Goal: Use online tool/utility: Utilize a website feature to perform a specific function

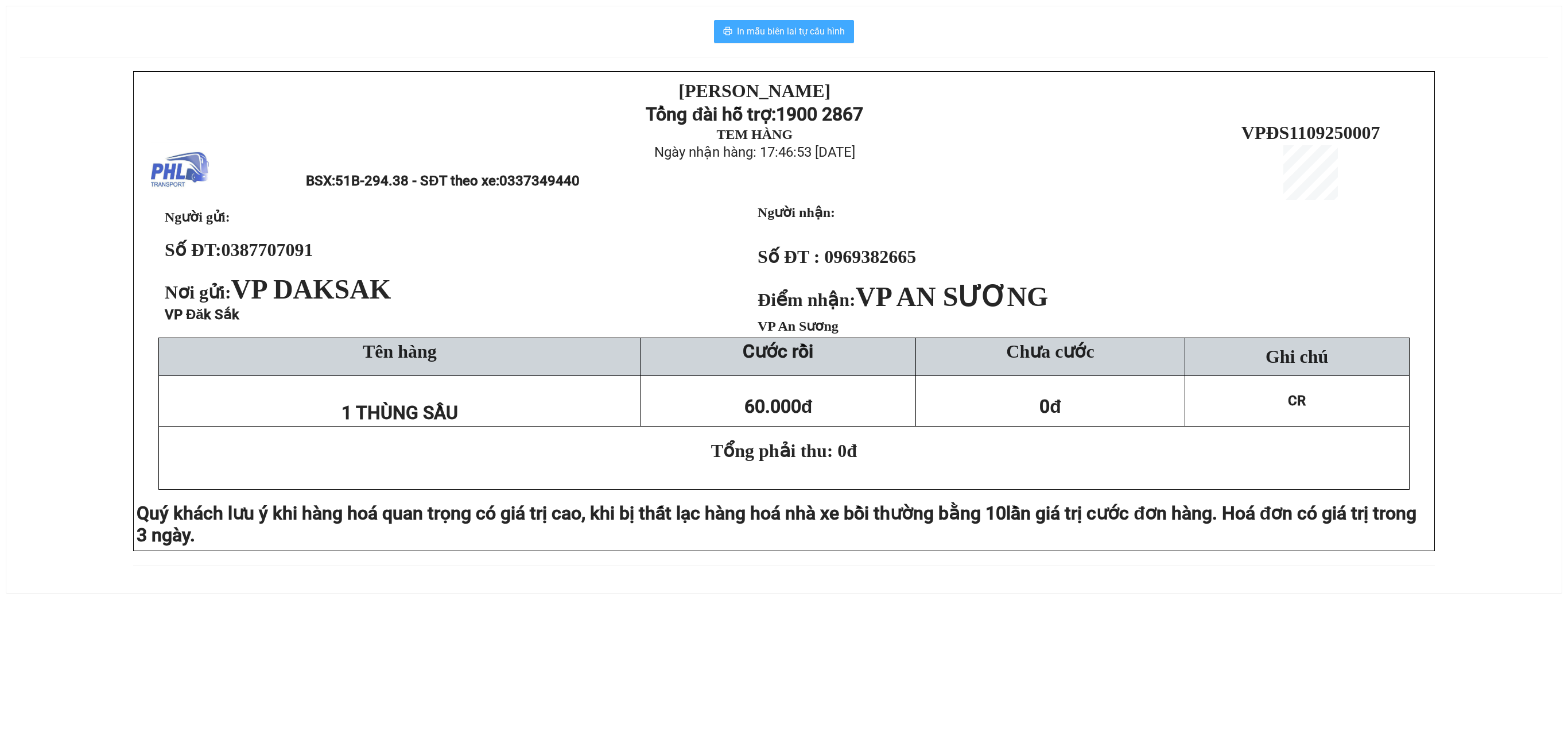
click at [791, 35] on span "In mẫu biên lai tự cấu hình" at bounding box center [791, 32] width 108 height 15
click at [754, 27] on span "In mẫu biên lai tự cấu hình" at bounding box center [791, 32] width 108 height 15
